Goal: Task Accomplishment & Management: Manage account settings

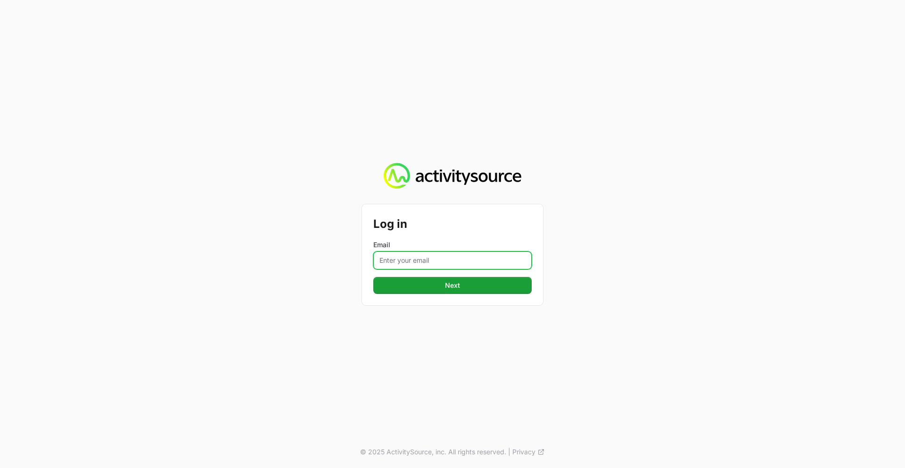
click at [429, 263] on input "Email" at bounding box center [452, 260] width 158 height 18
type input "[PERSON_NAME][EMAIL_ADDRESS][PERSON_NAME][DOMAIN_NAME]"
click at [373, 277] on button "Next" at bounding box center [452, 285] width 158 height 17
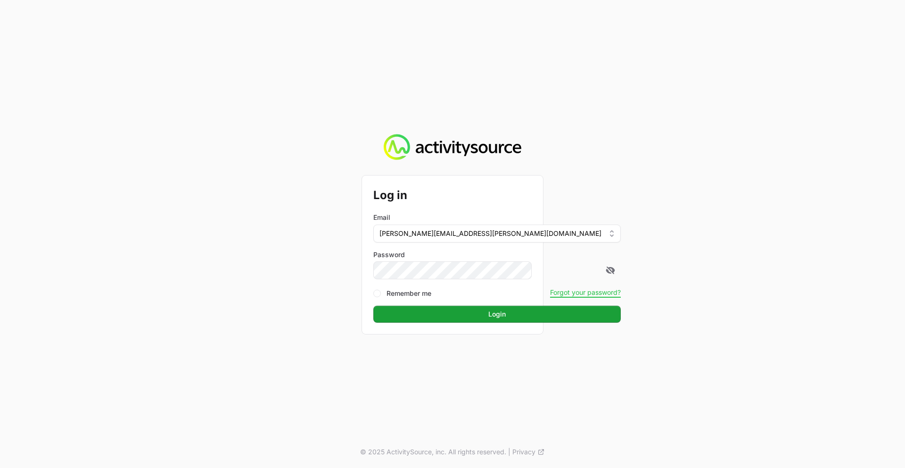
click at [373, 305] on button "Login" at bounding box center [496, 313] width 247 height 17
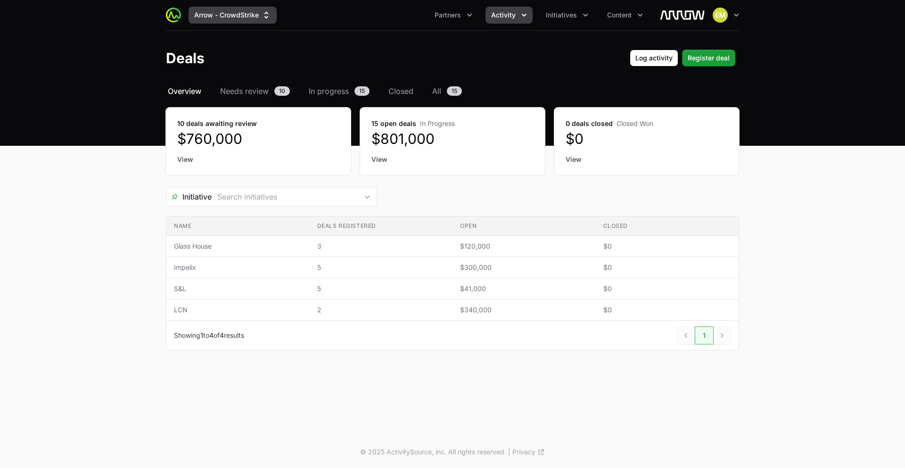
click at [252, 20] on button "Arrow - CrowdStrike" at bounding box center [233, 15] width 88 height 17
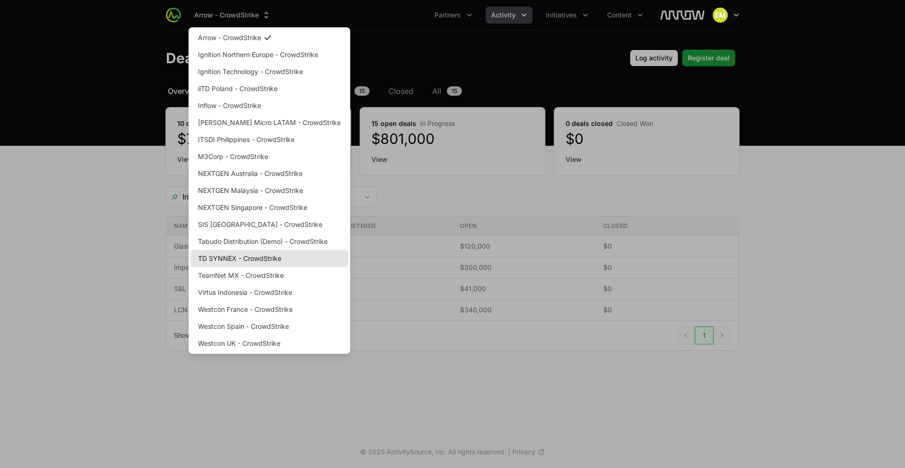
click at [228, 258] on link "TD SYNNEX - CrowdStrike" at bounding box center [269, 258] width 158 height 17
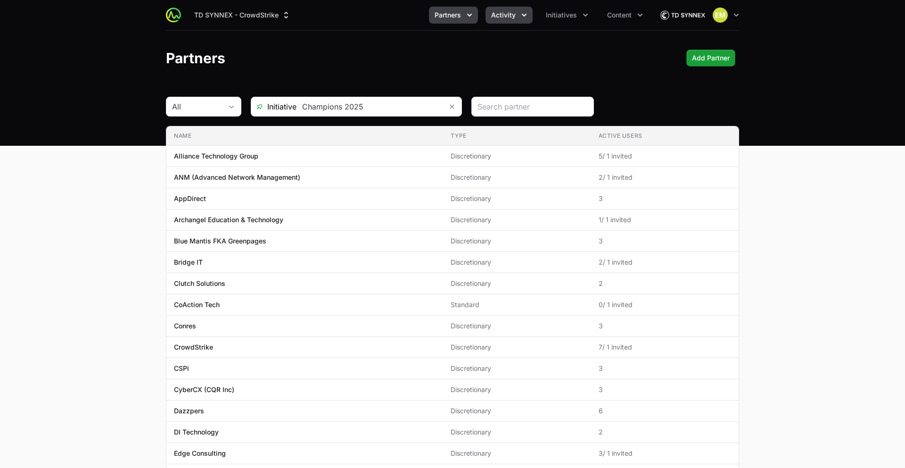
click at [495, 12] on span "Activity" at bounding box center [503, 14] width 25 height 9
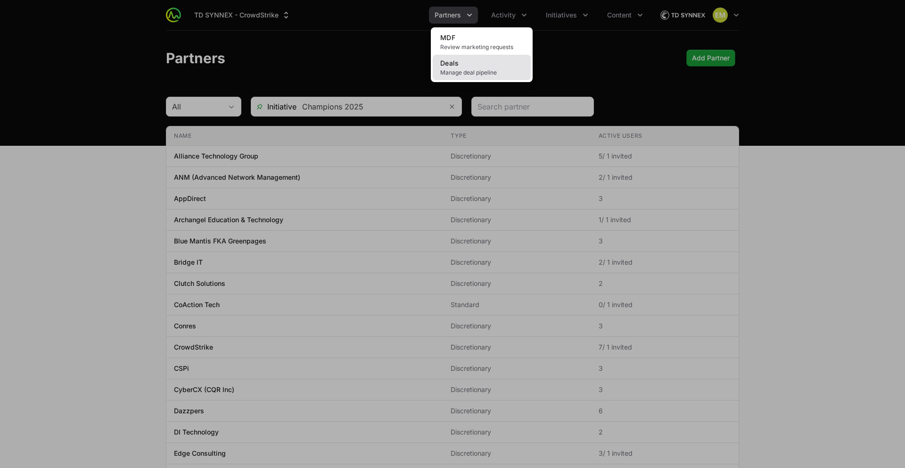
click at [481, 68] on link "Deals Manage deal pipeline" at bounding box center [482, 67] width 98 height 25
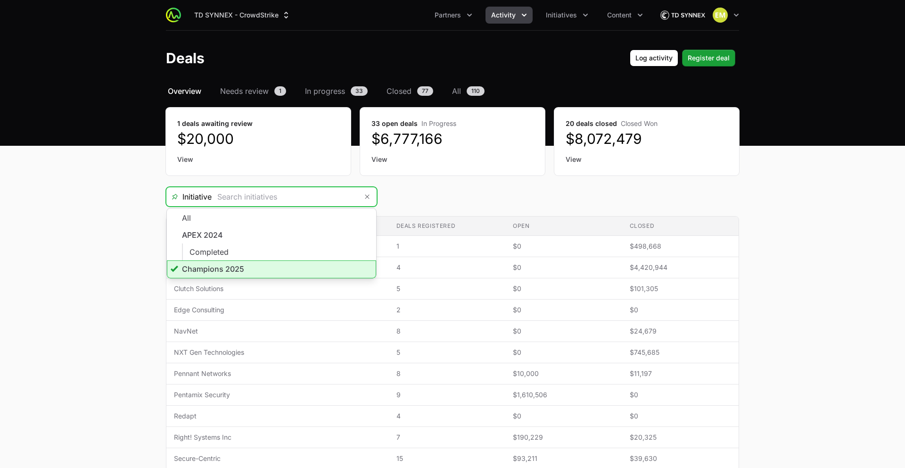
click at [292, 203] on input "Deals Filters" at bounding box center [285, 196] width 146 height 19
click at [262, 262] on li "Champions 2025" at bounding box center [271, 269] width 209 height 18
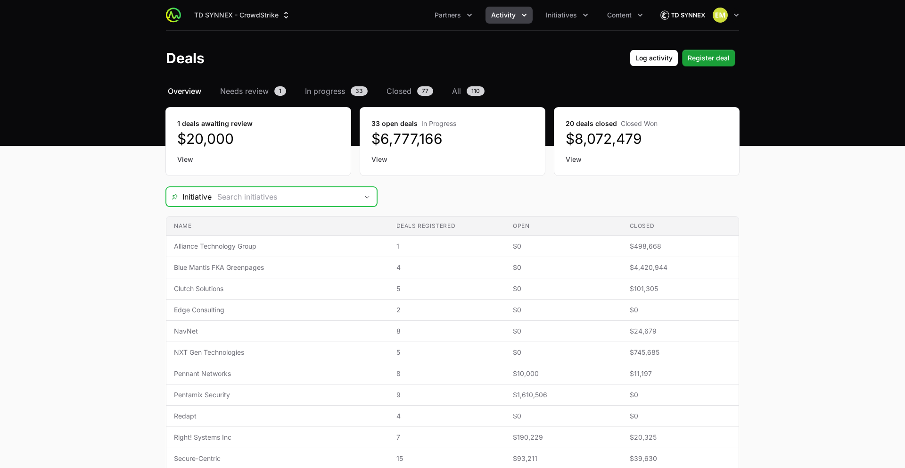
drag, startPoint x: 355, startPoint y: 194, endPoint x: 349, endPoint y: 205, distance: 12.0
click at [355, 194] on input "Deals Filters" at bounding box center [285, 196] width 146 height 19
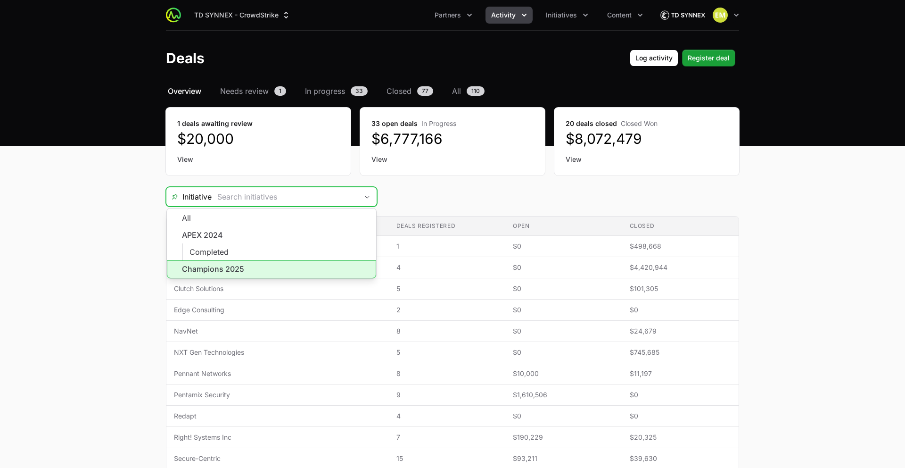
click at [242, 264] on li "Champions 2025" at bounding box center [271, 269] width 209 height 18
type input "Champions 2025"
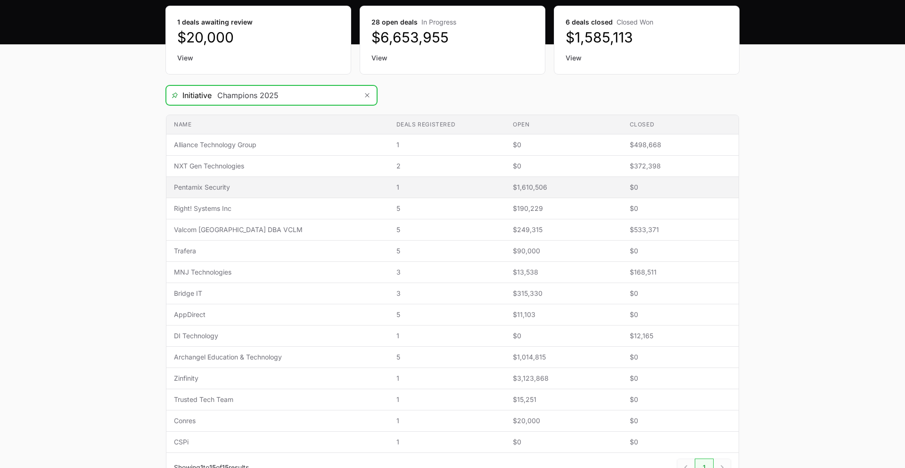
scroll to position [102, 0]
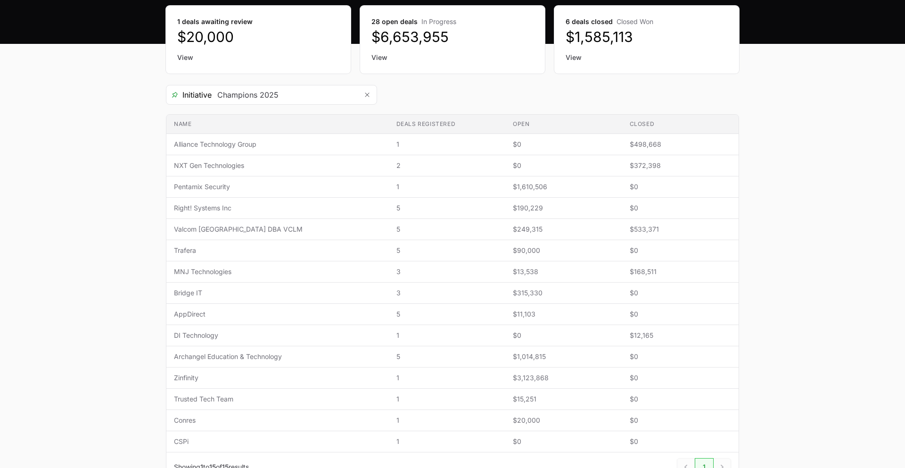
click at [572, 56] on link "View" at bounding box center [647, 57] width 162 height 9
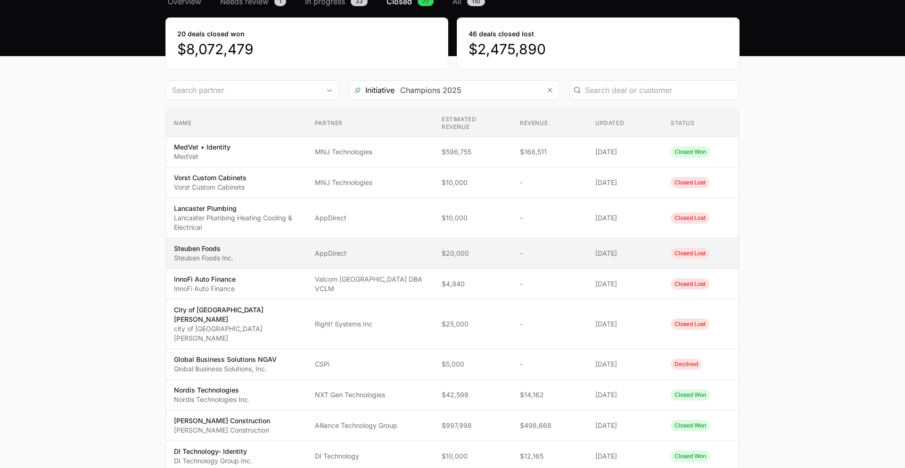
scroll to position [89, 0]
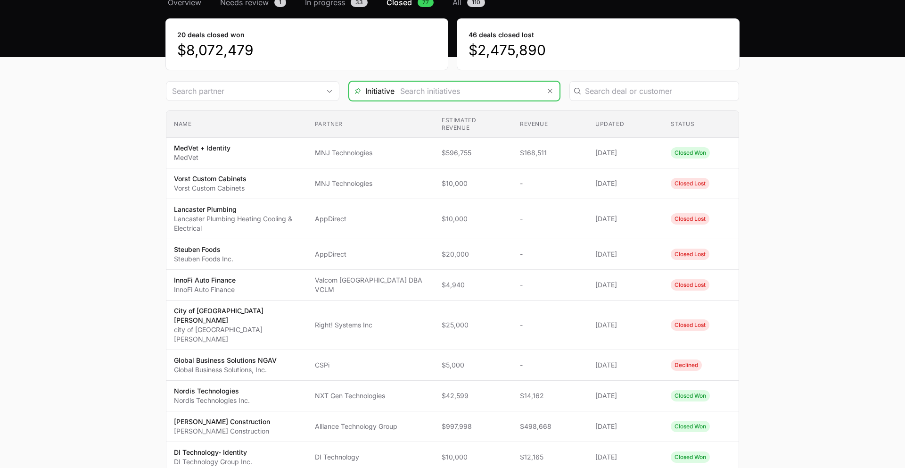
click at [527, 95] on input "Deals Filters" at bounding box center [468, 91] width 146 height 19
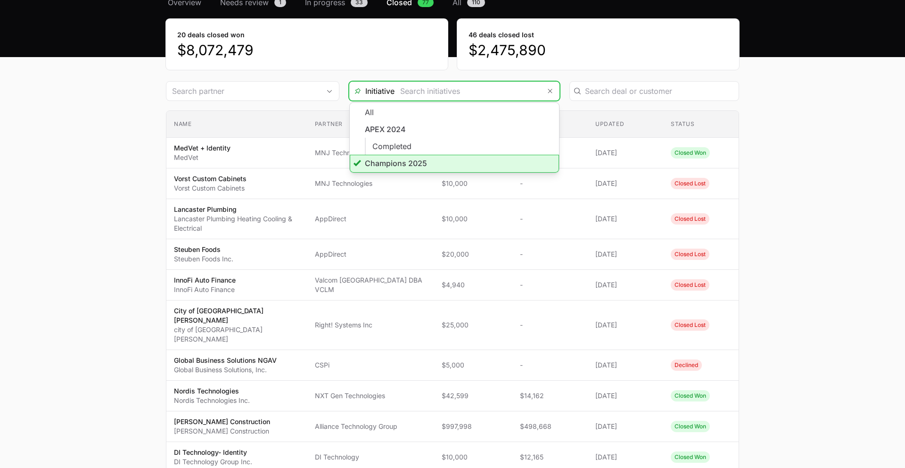
click at [527, 95] on input "Deals Filters" at bounding box center [468, 91] width 146 height 19
type input "Champions 2025"
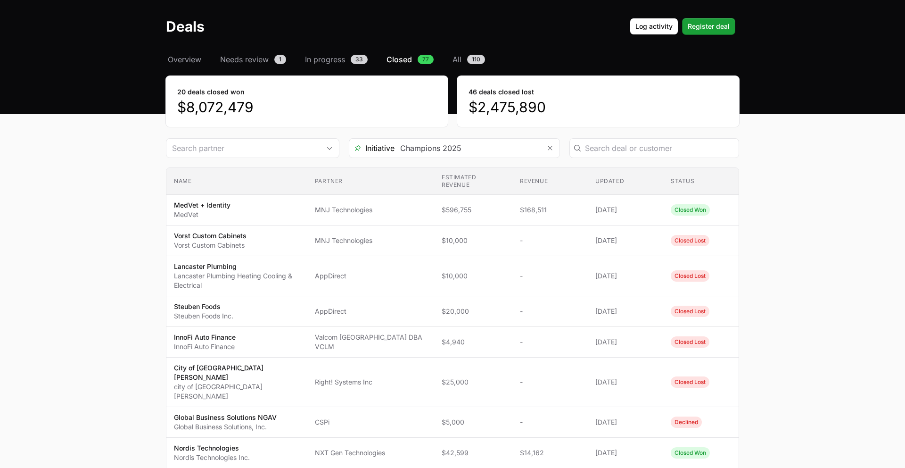
scroll to position [0, 0]
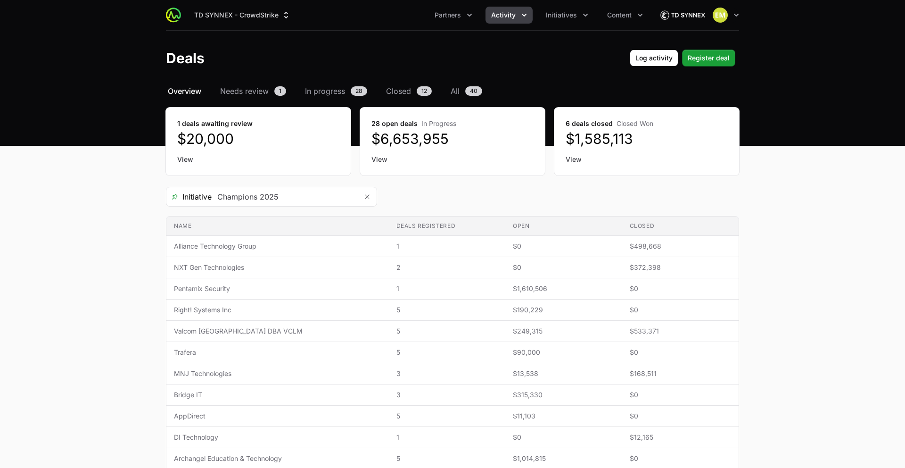
scroll to position [102, 0]
